Goal: Task Accomplishment & Management: Manage account settings

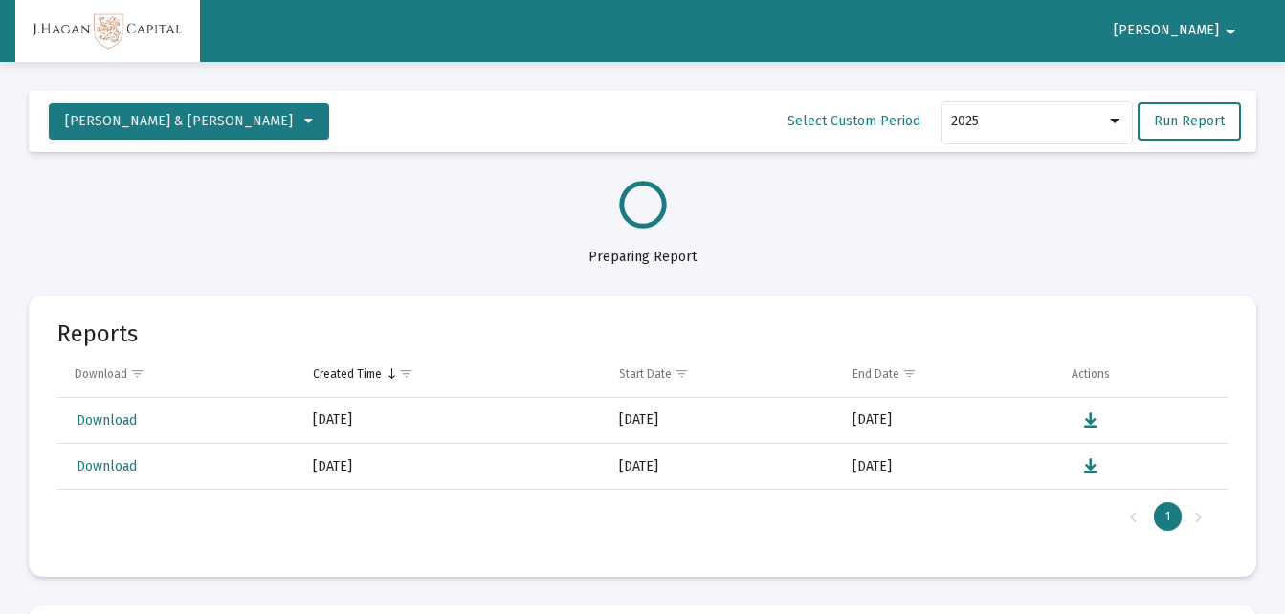
select select "View all"
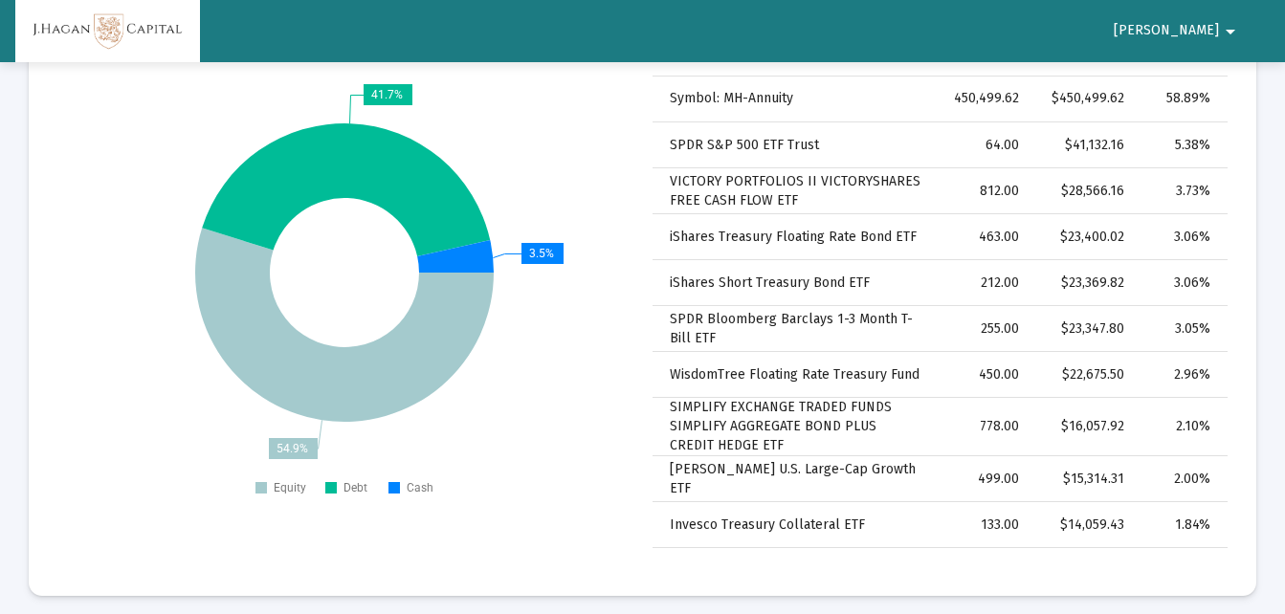
scroll to position [2735, 0]
drag, startPoint x: 1299, startPoint y: 361, endPoint x: 596, endPoint y: 451, distance: 708.2
click at [596, 451] on rect at bounding box center [344, 290] width 575 height 431
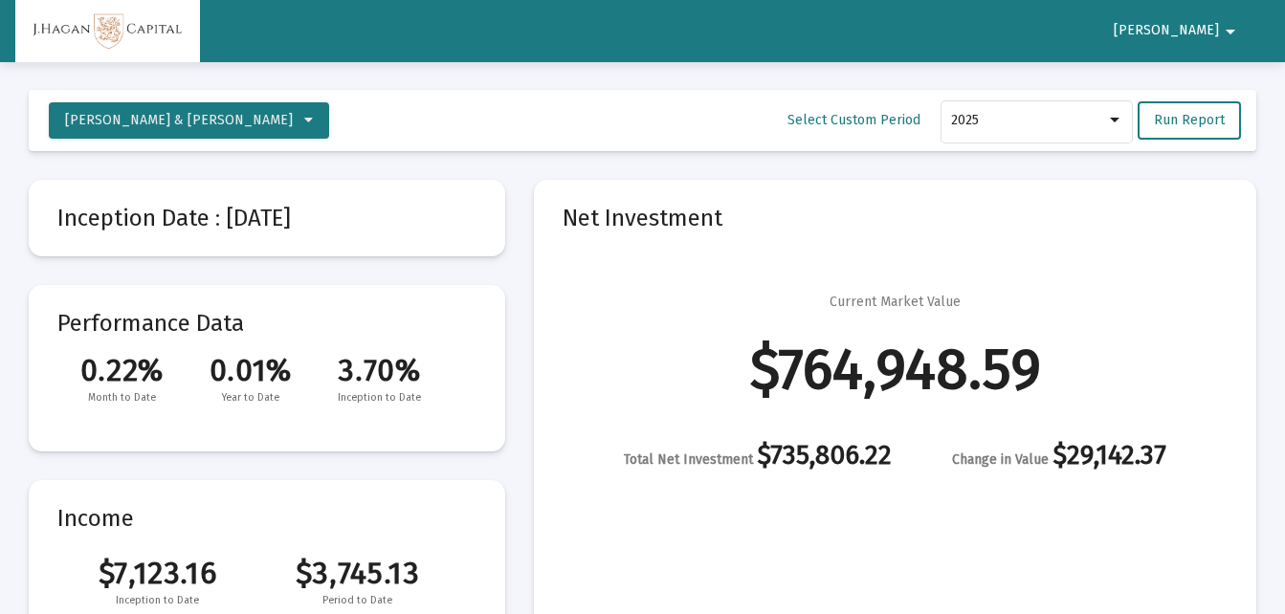
scroll to position [0, 0]
click at [1215, 21] on button "[PERSON_NAME]" at bounding box center [1178, 30] width 174 height 38
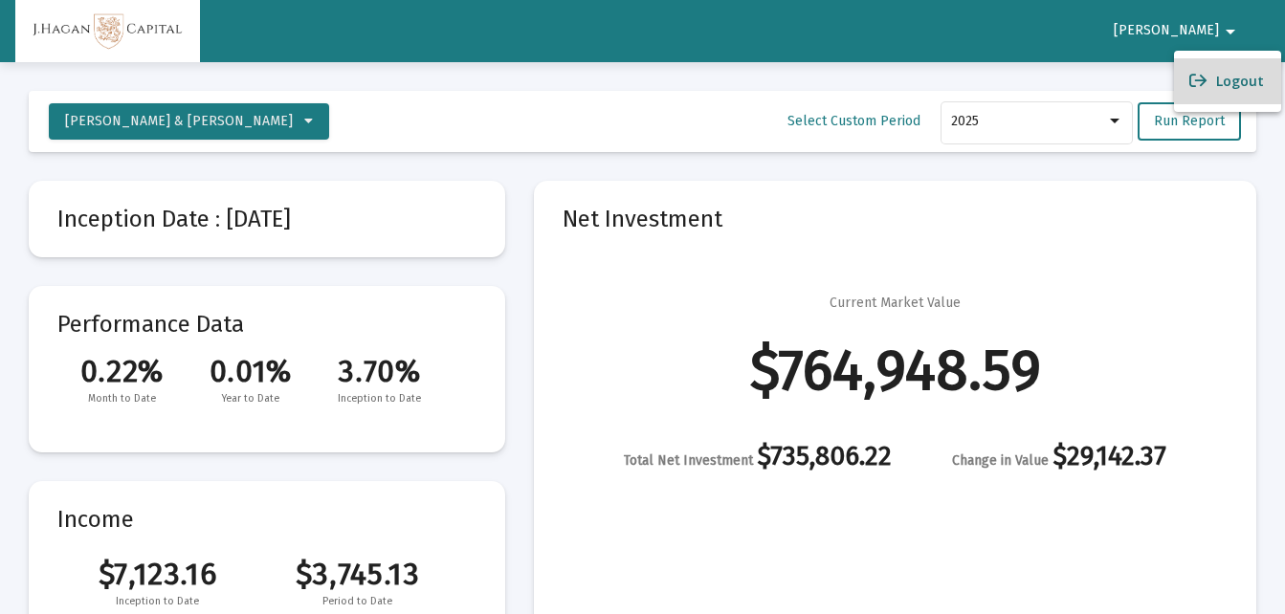
click at [1238, 84] on button "Logout" at bounding box center [1227, 81] width 107 height 46
